Goal: Task Accomplishment & Management: Complete application form

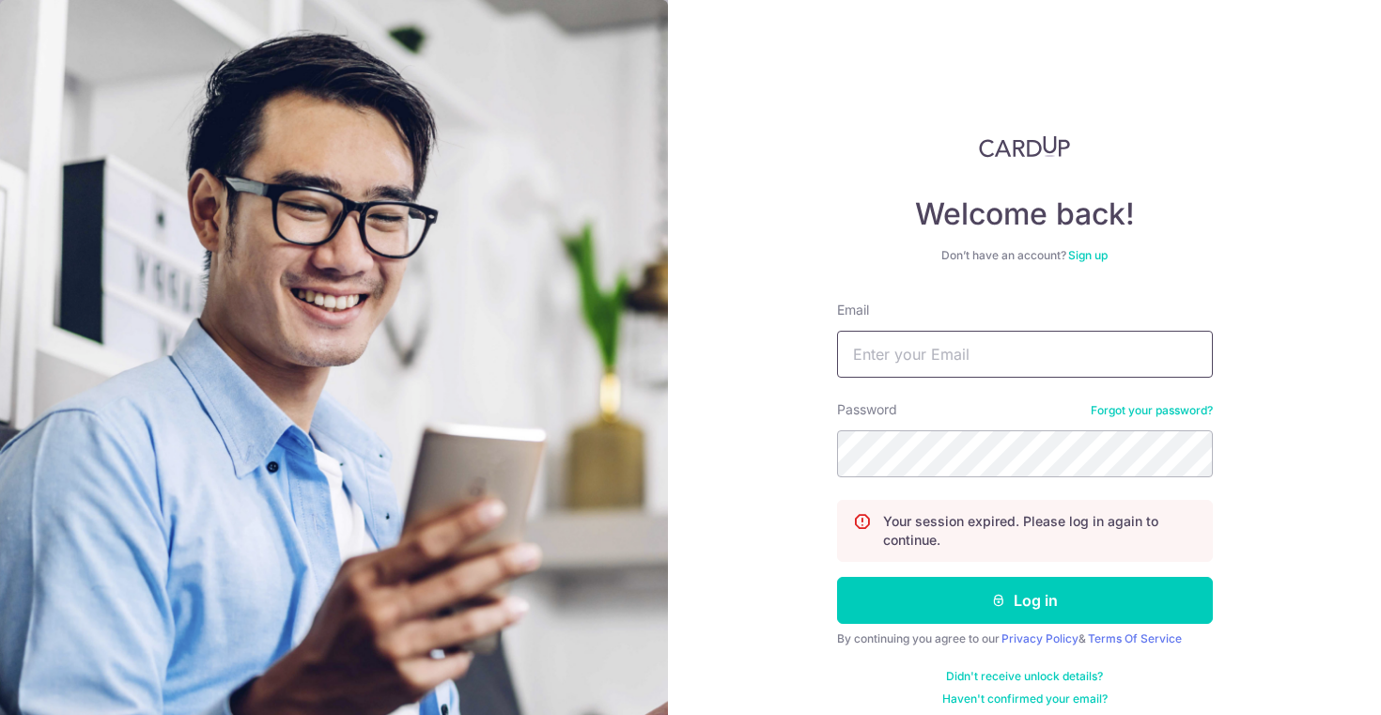
type input "[EMAIL_ADDRESS][DOMAIN_NAME]"
click at [1024, 600] on button "Log in" at bounding box center [1025, 600] width 376 height 47
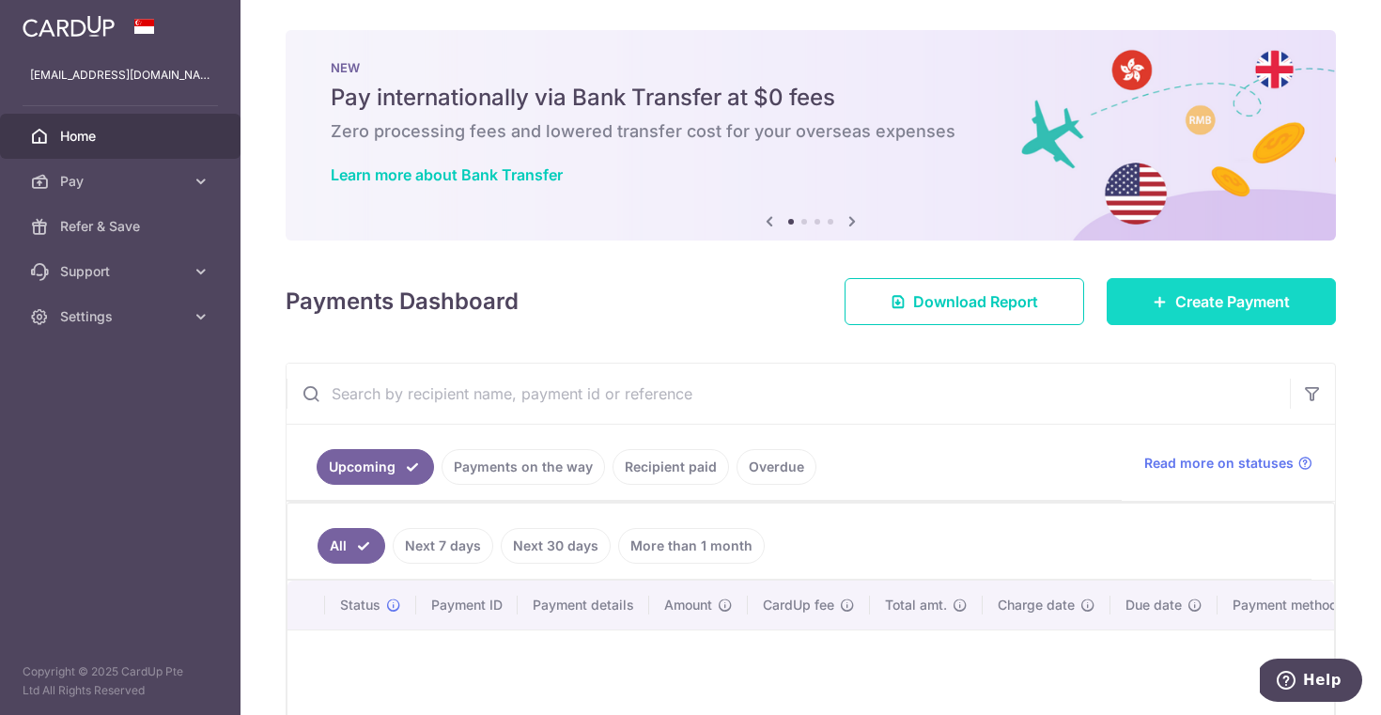
click at [1154, 307] on icon at bounding box center [1160, 301] width 15 height 15
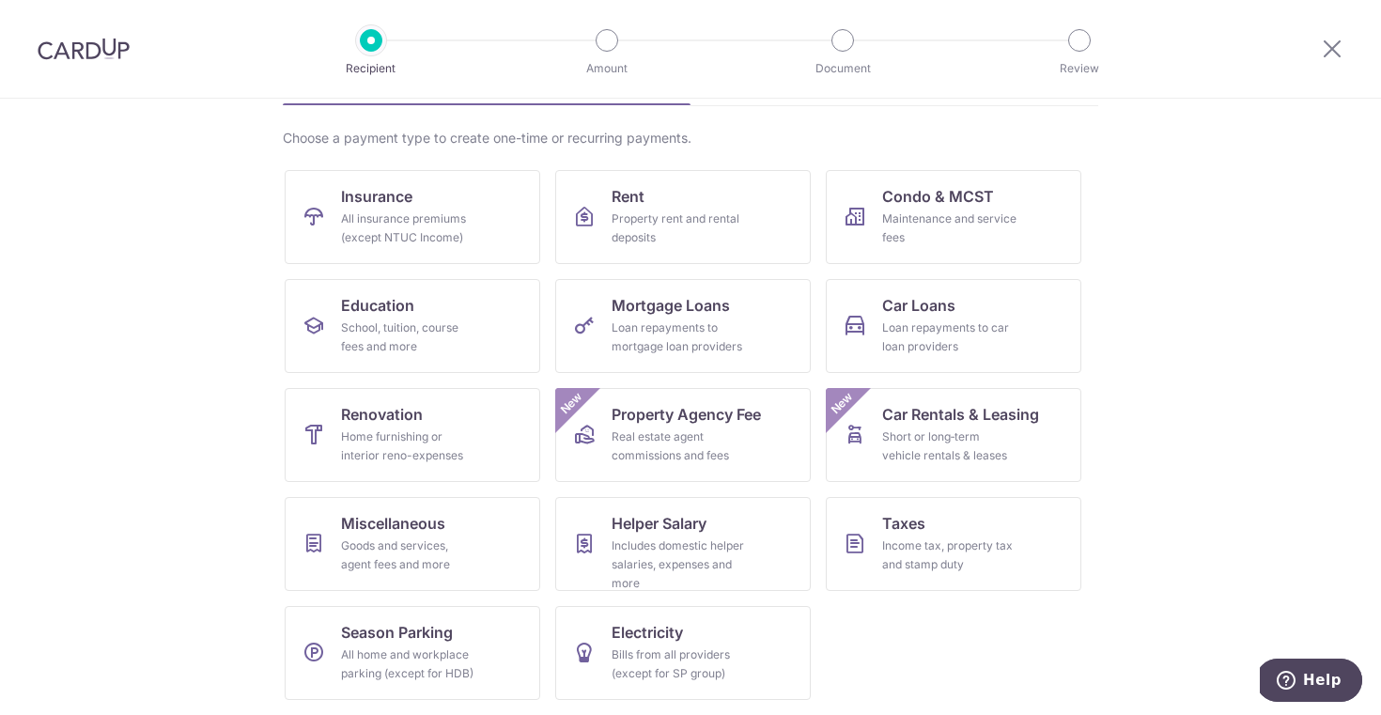
scroll to position [126, 0]
click at [654, 632] on span "Electricity" at bounding box center [647, 632] width 71 height 23
